Goal: Task Accomplishment & Management: Use online tool/utility

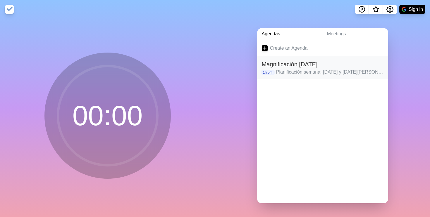
click at [298, 65] on h2 "Magnificación [DATE]" at bounding box center [323, 64] width 122 height 9
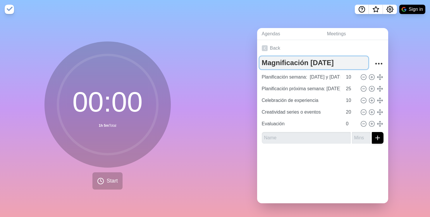
click at [312, 62] on textarea "Magnificación [DATE]" at bounding box center [313, 62] width 109 height 13
type textarea "Magnificación [DATE]"
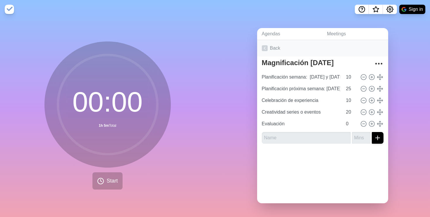
click at [267, 49] on icon at bounding box center [265, 48] width 6 height 6
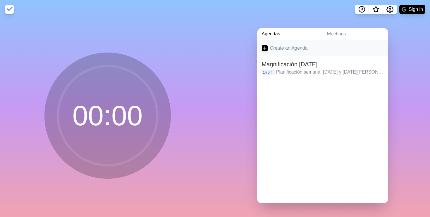
click at [277, 48] on link "Create an Agenda" at bounding box center [322, 48] width 131 height 16
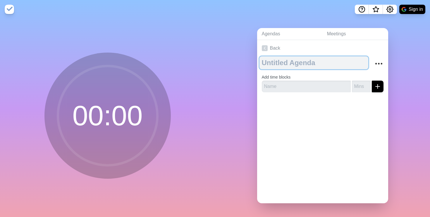
click at [290, 63] on textarea at bounding box center [313, 62] width 109 height 13
type textarea "Magnificación [DATE]"
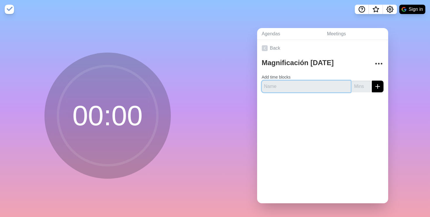
click at [289, 85] on input "text" at bounding box center [306, 87] width 89 height 12
type input "Reflexión"
click at [272, 87] on input "Oracion y reflexion" at bounding box center [306, 87] width 89 height 12
click at [294, 84] on input "Oración y reflexion" at bounding box center [306, 87] width 89 height 12
type input "Oración y reflexión"
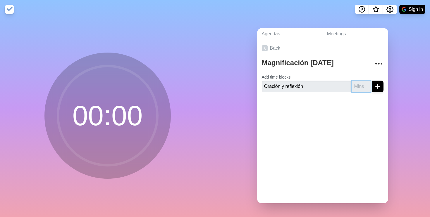
click at [361, 85] on input "number" at bounding box center [361, 87] width 19 height 12
type input "3"
click at [378, 85] on icon "submit" at bounding box center [377, 86] width 7 height 7
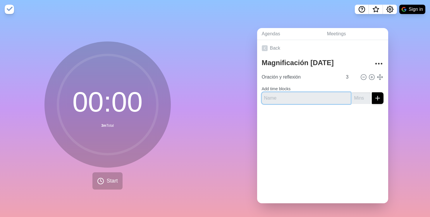
paste input "Celebración de la experiencia pasada"
type input "Celebración de la experiencia pasada"
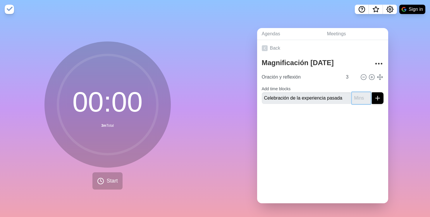
click at [364, 99] on input "number" at bounding box center [361, 98] width 19 height 12
type input "10"
click at [379, 99] on icon "submit" at bounding box center [377, 98] width 7 height 7
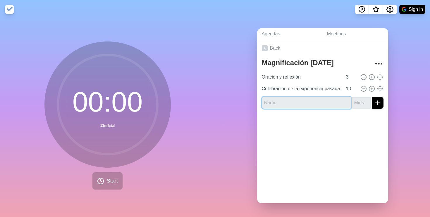
paste input "Creatividad: Series o Eventos"
type input "Creatividad: Series o Eventos"
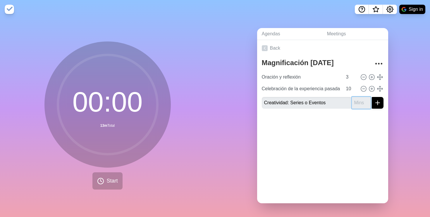
click at [359, 103] on input "number" at bounding box center [361, 103] width 19 height 12
type input "30"
click at [378, 102] on line "submit" at bounding box center [378, 103] width 0 height 4
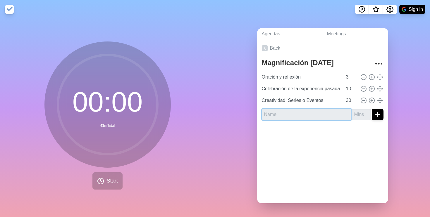
click at [318, 116] on input "text" at bounding box center [306, 115] width 89 height 12
paste input "Planificación semana [DATE] y [DATE][PERSON_NAME]"
type input "Planificación semana [DATE] y [DATE][PERSON_NAME]"
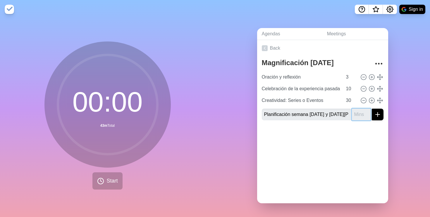
click at [361, 114] on input "number" at bounding box center [361, 115] width 19 height 12
type input "30"
click at [378, 115] on icon "submit" at bounding box center [377, 114] width 7 height 7
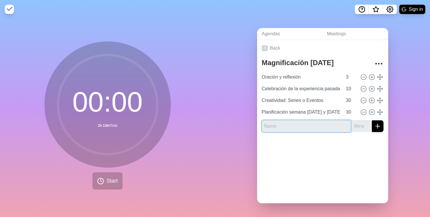
click at [312, 125] on input "text" at bounding box center [306, 127] width 89 height 12
paste input "Planificación próxima semana [DATE] y [DATE][PERSON_NAME]"
type input "Planificación próxima semana [DATE] y [DATE][PERSON_NAME]"
click at [359, 129] on input "number" at bounding box center [361, 127] width 19 height 12
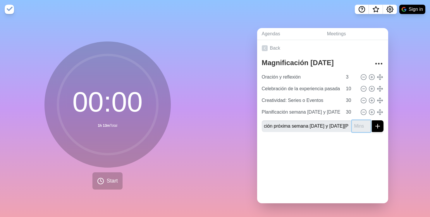
scroll to position [0, 0]
type input "30"
click at [380, 126] on icon "submit" at bounding box center [377, 126] width 7 height 7
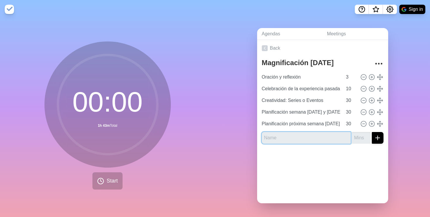
paste input "Peticiones ministeriales y oración final"
type input "Peticiones ministeriales y oración final"
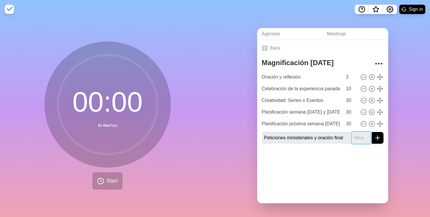
click at [362, 139] on input "number" at bounding box center [361, 138] width 19 height 12
type input "3"
click at [379, 139] on icon "submit" at bounding box center [377, 138] width 7 height 7
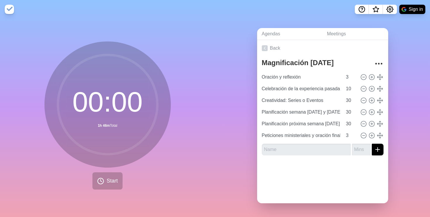
click at [322, 194] on div "Back Magnificación [DATE] Oración y reflexión 3 Celebración de la experiencia p…" at bounding box center [322, 122] width 131 height 164
click at [201, 23] on div "00 : 00 1h 46m Total Start" at bounding box center [107, 118] width 215 height 199
